Goal: Check status: Check status

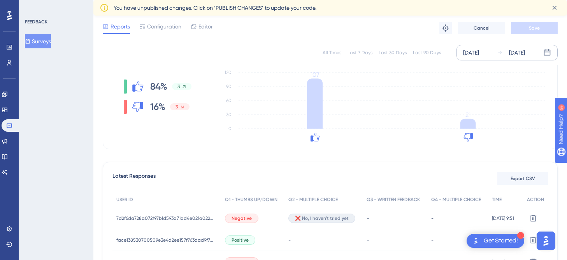
click at [525, 51] on div "[DATE]" at bounding box center [517, 52] width 16 height 9
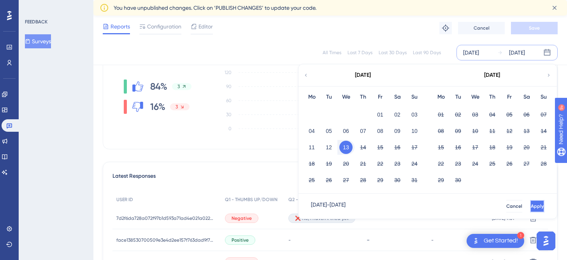
click at [532, 206] on button "Apply" at bounding box center [537, 206] width 14 height 12
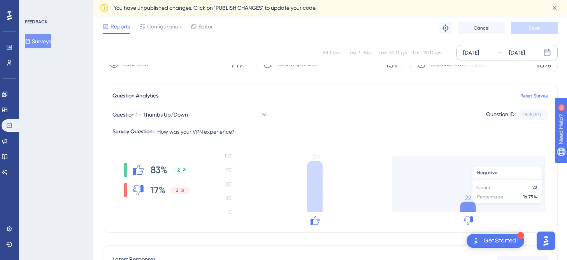
scroll to position [30, 0]
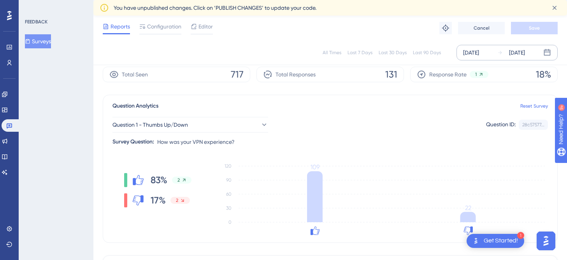
click at [521, 54] on div "[DATE]" at bounding box center [517, 52] width 16 height 9
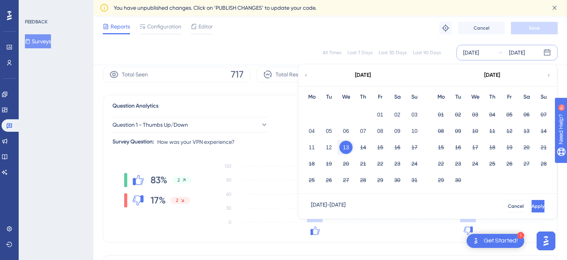
drag, startPoint x: 330, startPoint y: 144, endPoint x: 338, endPoint y: 144, distance: 7.8
click at [330, 144] on button "12" at bounding box center [328, 147] width 13 height 13
click at [341, 144] on button "13" at bounding box center [345, 147] width 13 height 13
click at [530, 200] on button "Apply" at bounding box center [537, 206] width 14 height 12
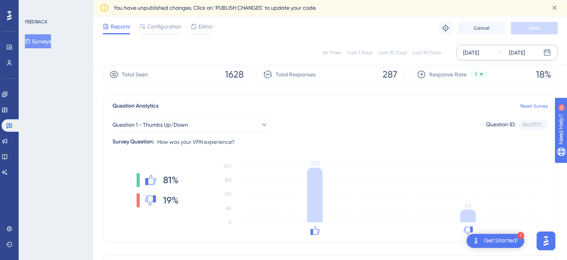
click at [513, 55] on div "[DATE]" at bounding box center [517, 52] width 16 height 9
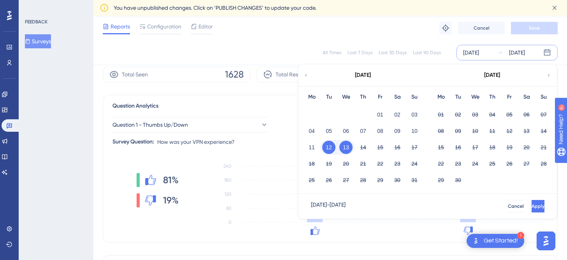
click at [344, 141] on button "13" at bounding box center [345, 147] width 13 height 13
click at [532, 211] on button "Apply" at bounding box center [537, 206] width 14 height 12
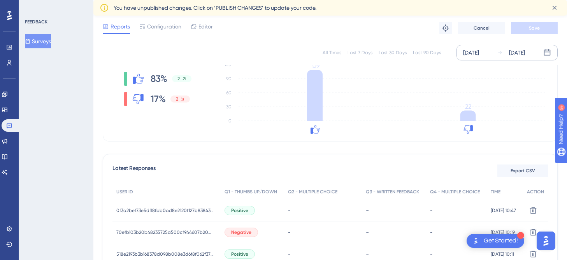
scroll to position [128, 0]
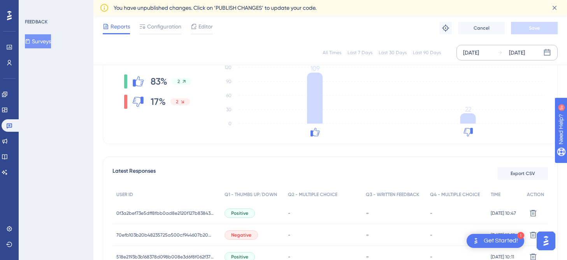
click at [496, 58] on div "[DATE] [DATE]" at bounding box center [507, 53] width 101 height 16
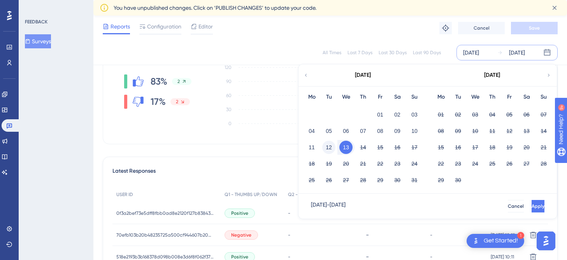
click at [330, 149] on button "12" at bounding box center [328, 147] width 13 height 13
click at [531, 203] on span "Apply" at bounding box center [537, 206] width 13 height 6
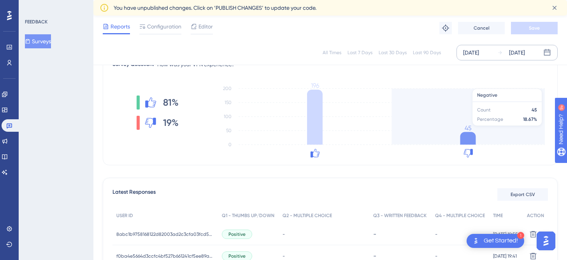
scroll to position [106, 0]
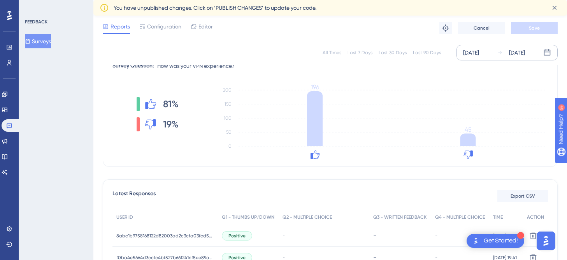
click at [515, 55] on div "[DATE]" at bounding box center [517, 52] width 16 height 9
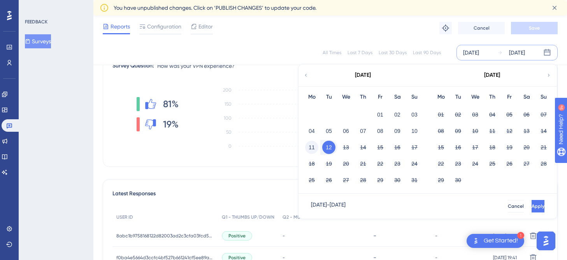
click at [316, 144] on button "11" at bounding box center [311, 147] width 13 height 13
click at [327, 144] on button "12" at bounding box center [328, 147] width 13 height 13
click at [333, 148] on button "12" at bounding box center [328, 147] width 13 height 13
click at [352, 148] on div "13" at bounding box center [346, 147] width 17 height 15
click at [352, 148] on button "13" at bounding box center [345, 147] width 13 height 13
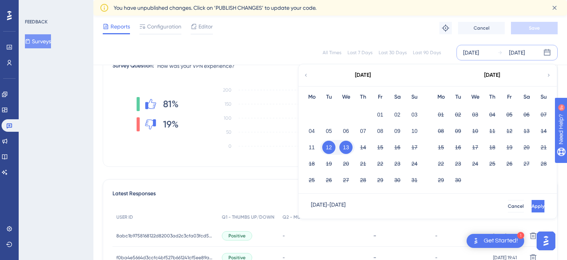
click at [350, 148] on button "13" at bounding box center [345, 147] width 13 height 13
click at [532, 202] on button "Apply" at bounding box center [538, 206] width 13 height 12
